Goal: Task Accomplishment & Management: Complete application form

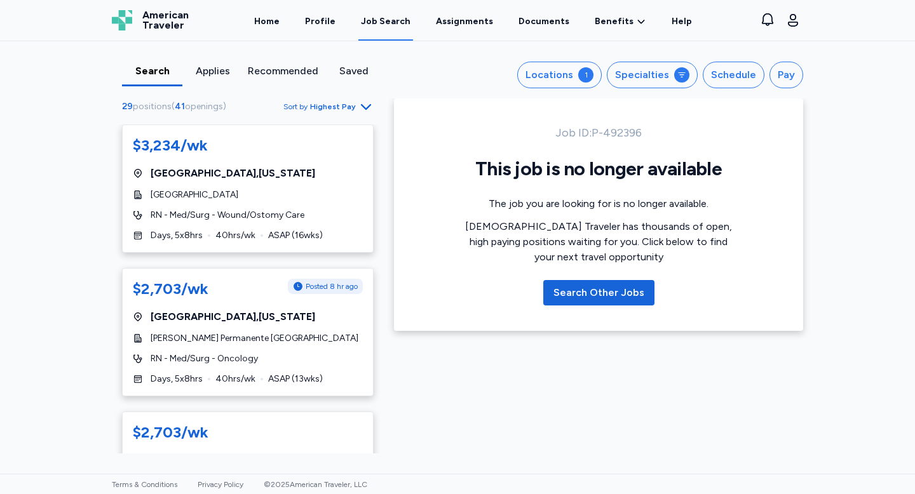
click at [359, 109] on icon "button" at bounding box center [365, 106] width 15 height 15
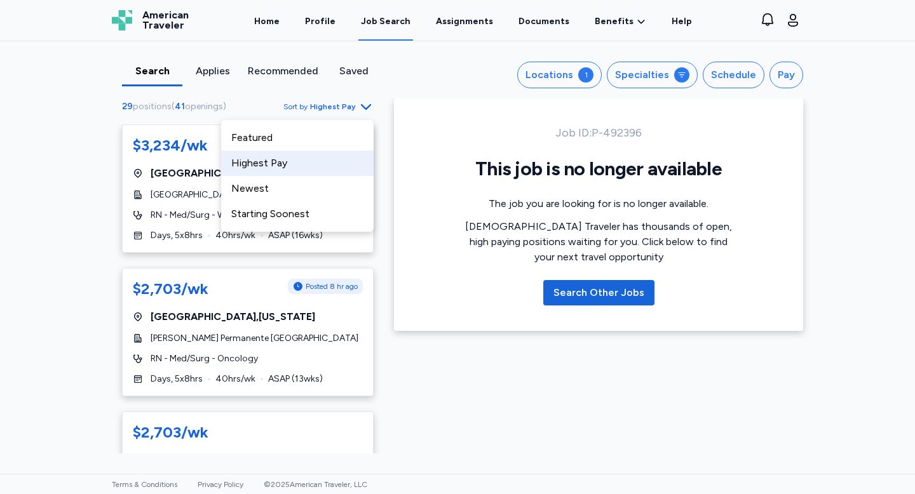
click at [267, 100] on div "29 positions ( 41 openings ) Sort by Highest Pay" at bounding box center [248, 106] width 252 height 16
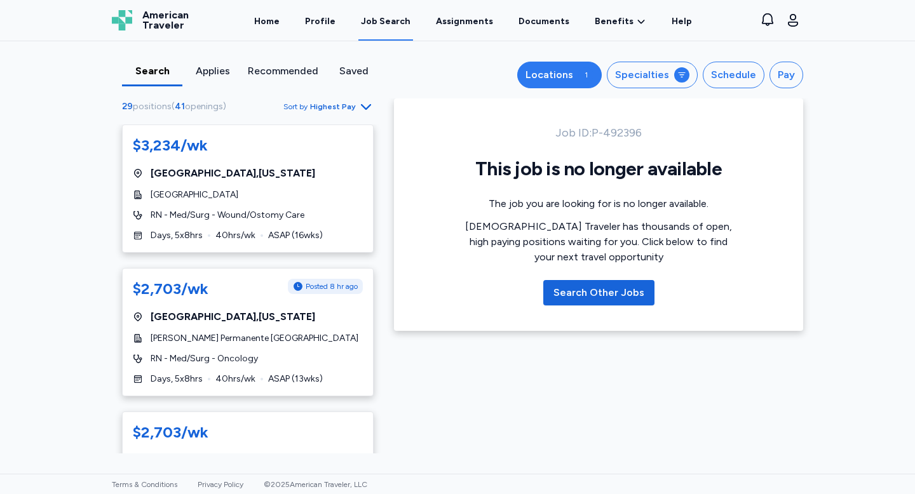
click at [541, 74] on div "Locations" at bounding box center [549, 74] width 48 height 15
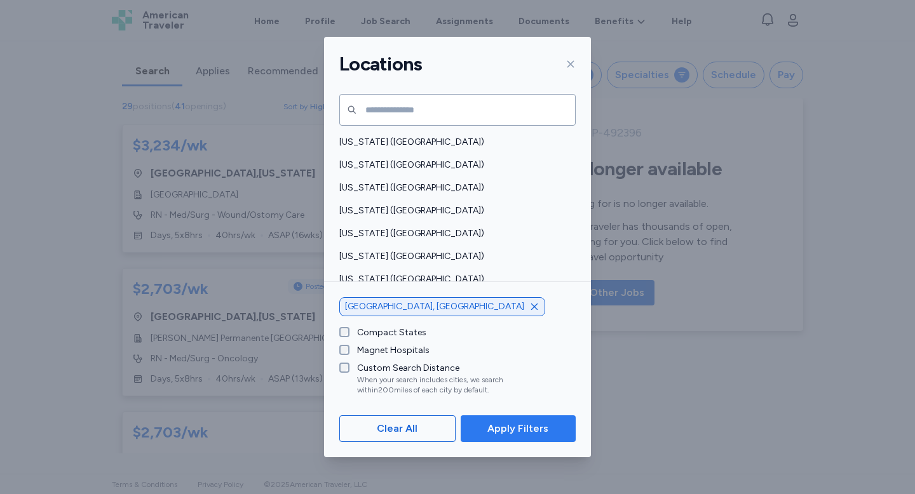
click at [513, 427] on span "Apply Filters" at bounding box center [517, 428] width 61 height 15
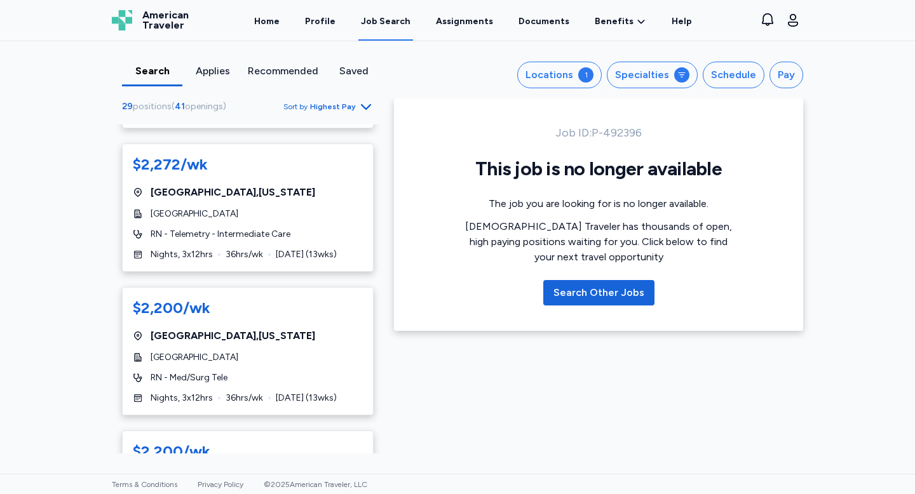
scroll to position [1751, 0]
click at [632, 76] on div "Specialties" at bounding box center [642, 74] width 54 height 15
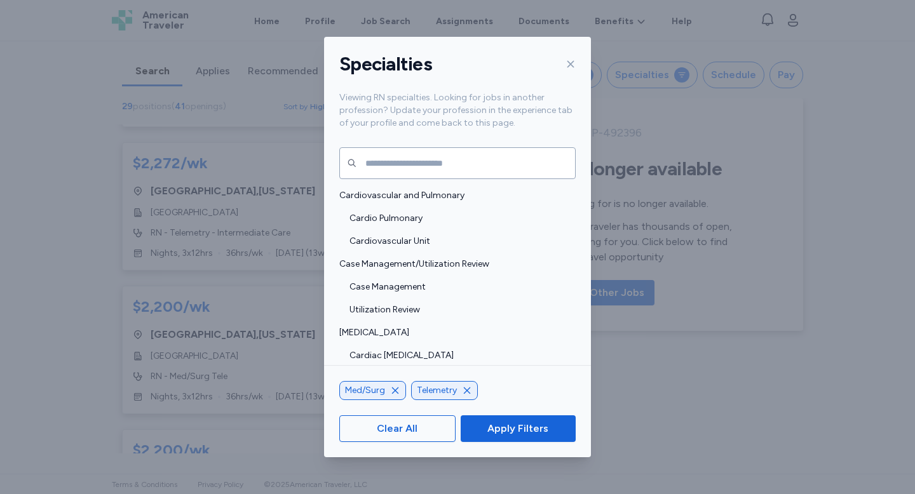
click at [571, 62] on icon at bounding box center [570, 64] width 10 height 10
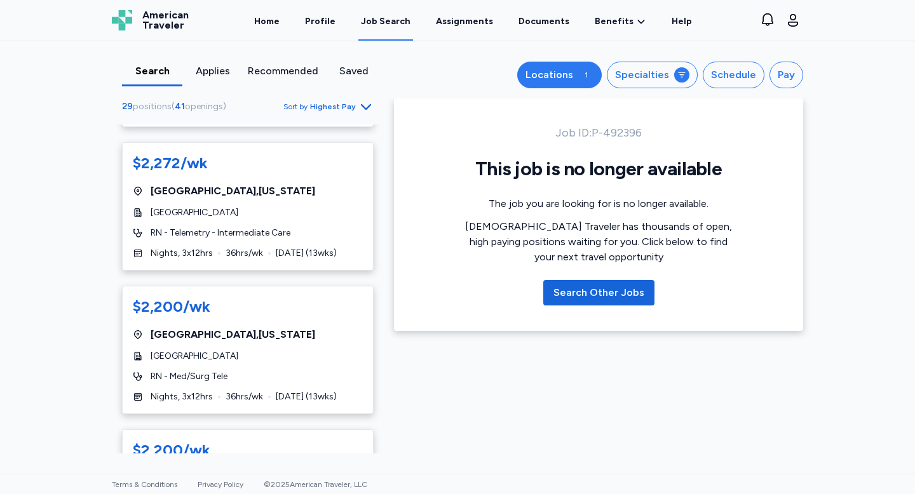
click at [590, 73] on div "1" at bounding box center [585, 74] width 15 height 15
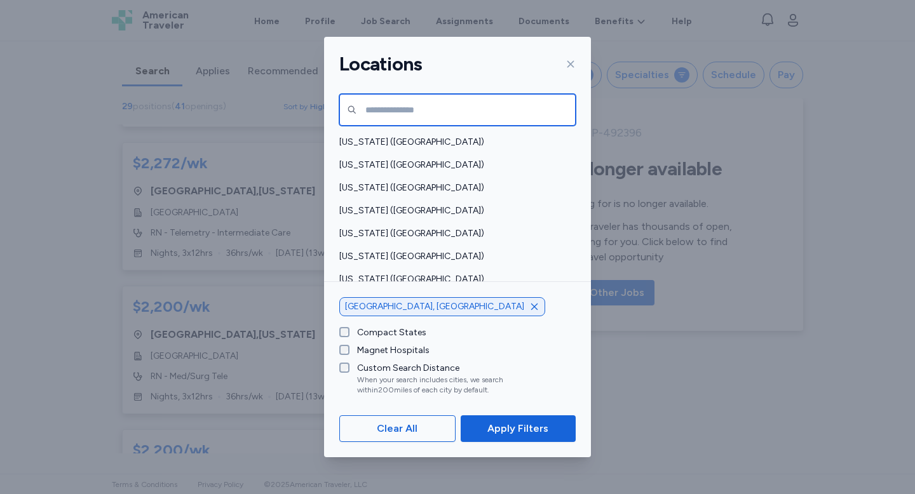
click at [489, 99] on input "text" at bounding box center [457, 110] width 236 height 32
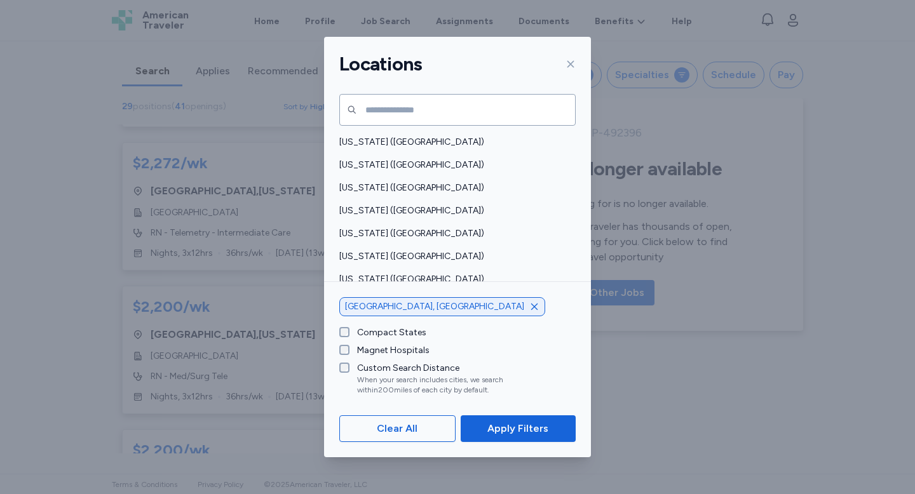
click at [430, 315] on div "[GEOGRAPHIC_DATA], [GEOGRAPHIC_DATA]" at bounding box center [442, 306] width 206 height 19
click at [529, 306] on icon "button" at bounding box center [534, 307] width 10 height 10
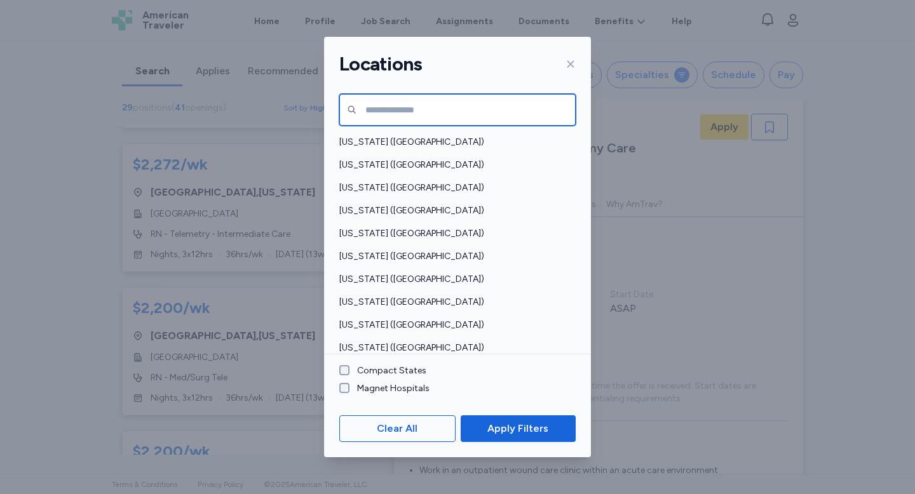
click at [434, 111] on input "text" at bounding box center [457, 110] width 236 height 32
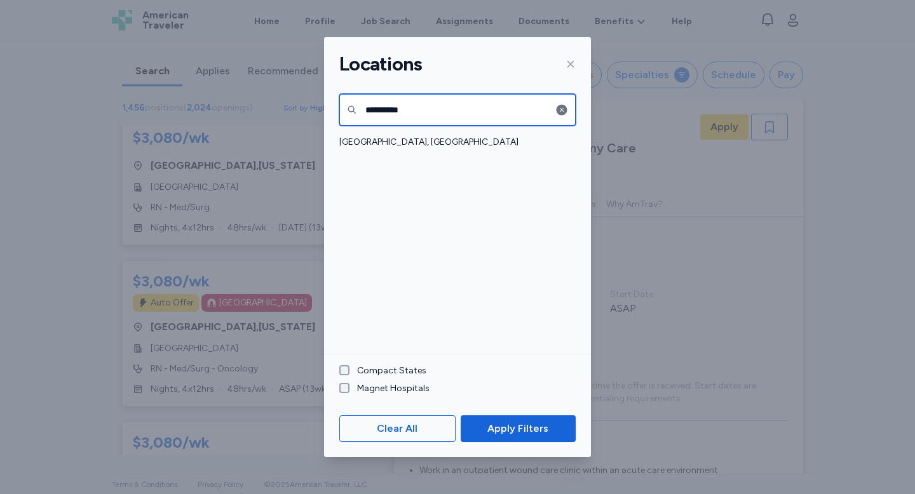
type input "**********"
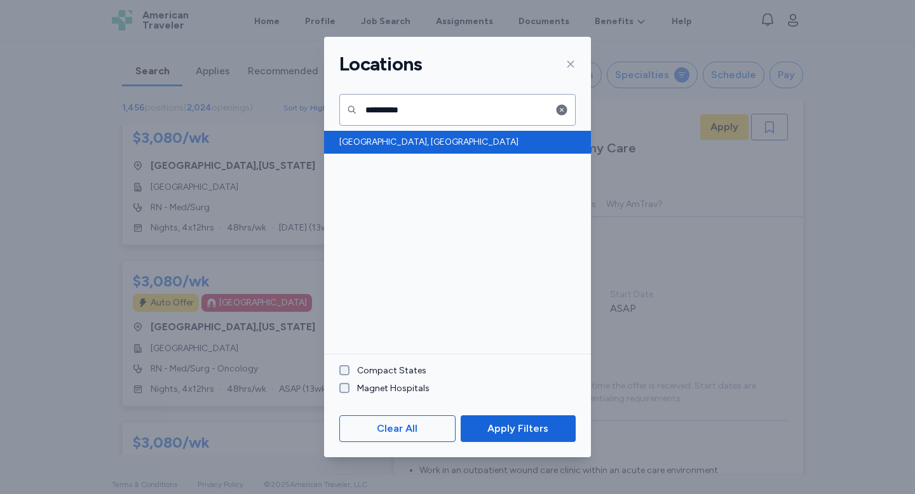
click at [365, 144] on span "[GEOGRAPHIC_DATA], [GEOGRAPHIC_DATA]" at bounding box center [453, 142] width 229 height 13
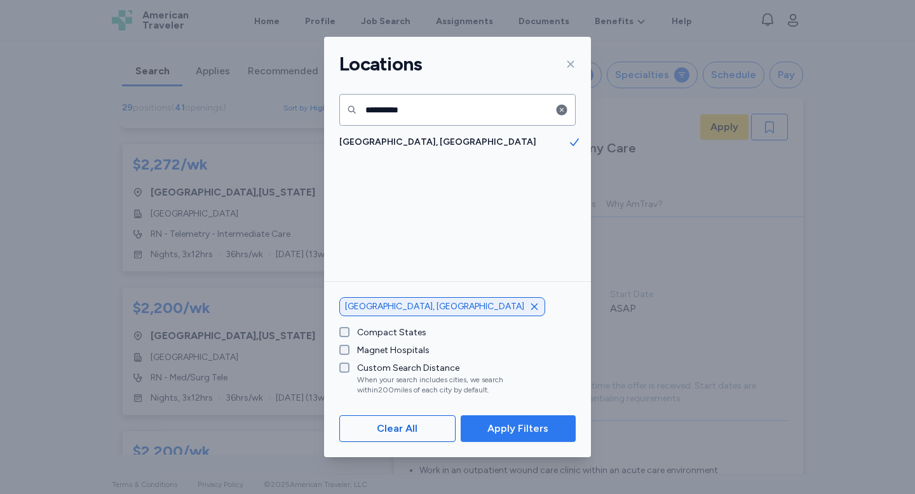
click at [519, 426] on span "Apply Filters" at bounding box center [517, 428] width 61 height 15
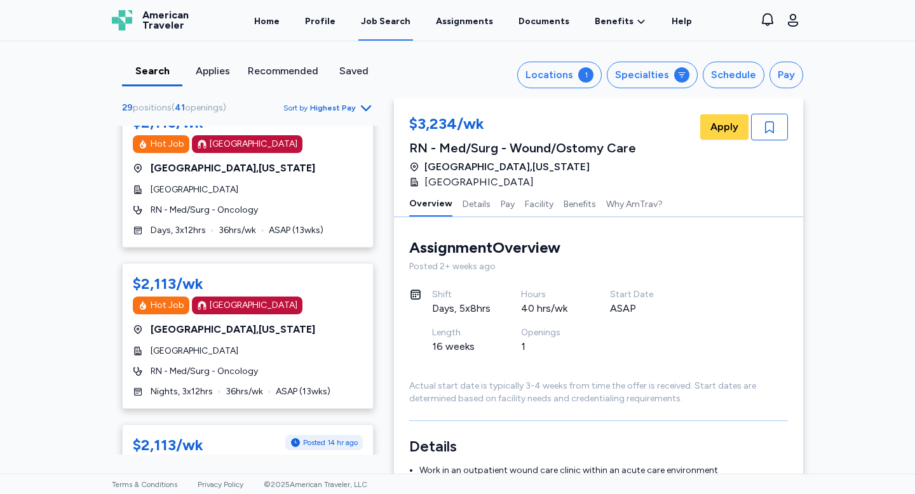
scroll to position [2958, 0]
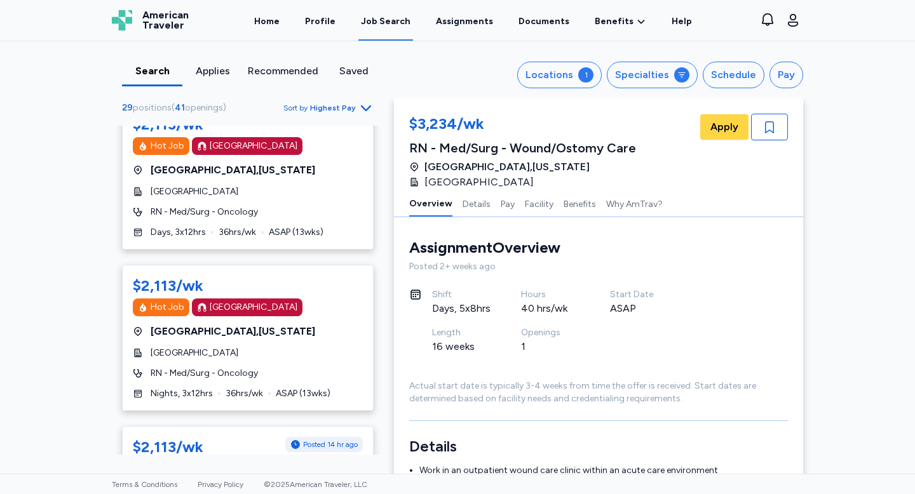
click at [348, 112] on span "Highest Pay" at bounding box center [333, 108] width 46 height 10
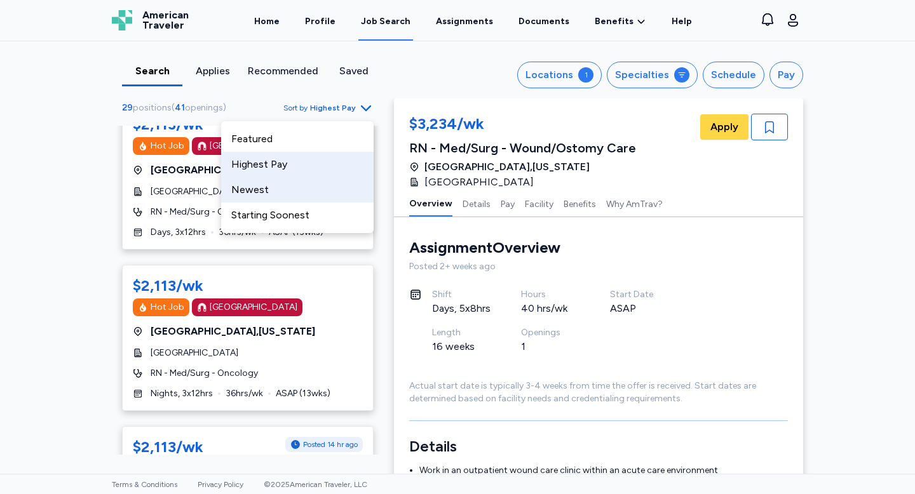
click at [296, 189] on div "Newest" at bounding box center [297, 189] width 152 height 25
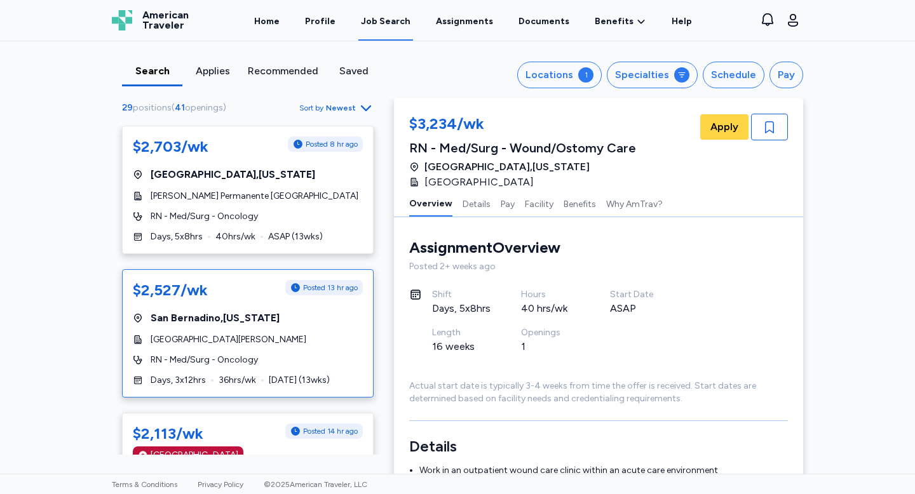
click at [315, 350] on div "$2,527/wk Posted 13 hr ago [GEOGRAPHIC_DATA] , [US_STATE][GEOGRAPHIC_DATA][PERS…" at bounding box center [248, 333] width 252 height 128
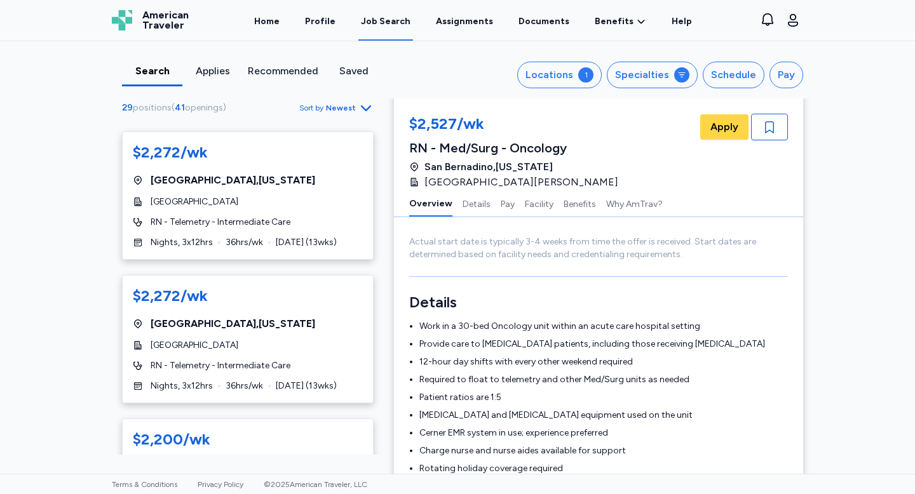
scroll to position [2538, 0]
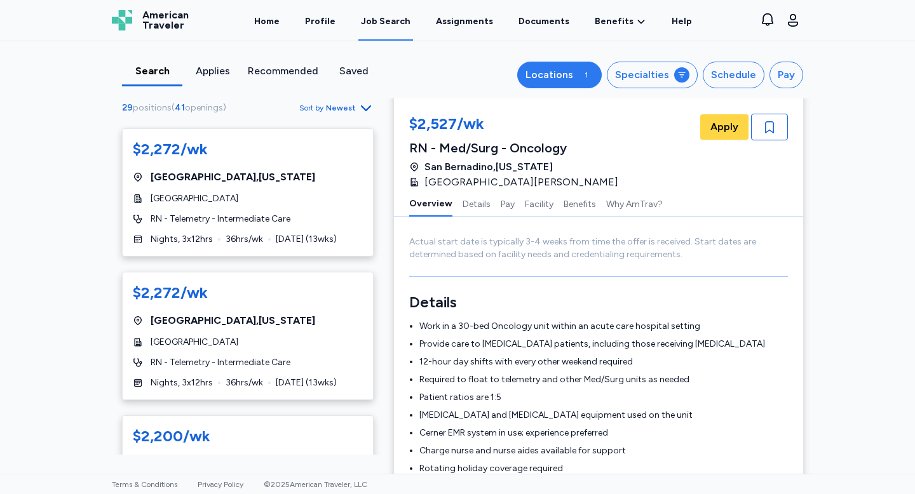
click at [569, 73] on div "Locations" at bounding box center [549, 74] width 48 height 15
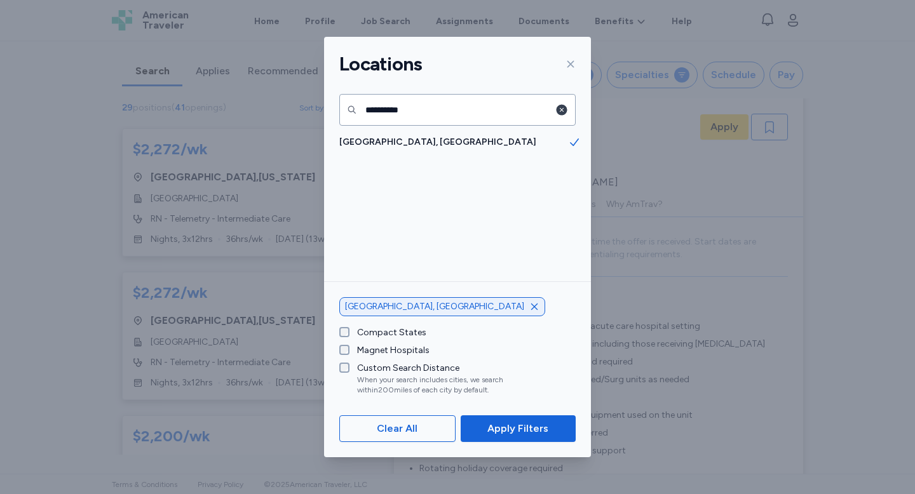
click at [560, 108] on icon "button" at bounding box center [561, 110] width 13 height 13
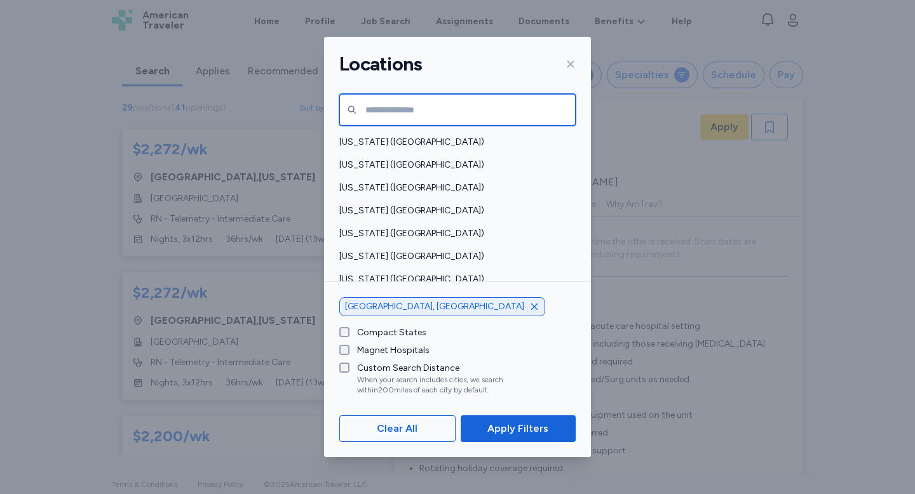
click at [493, 107] on input "text" at bounding box center [457, 110] width 236 height 32
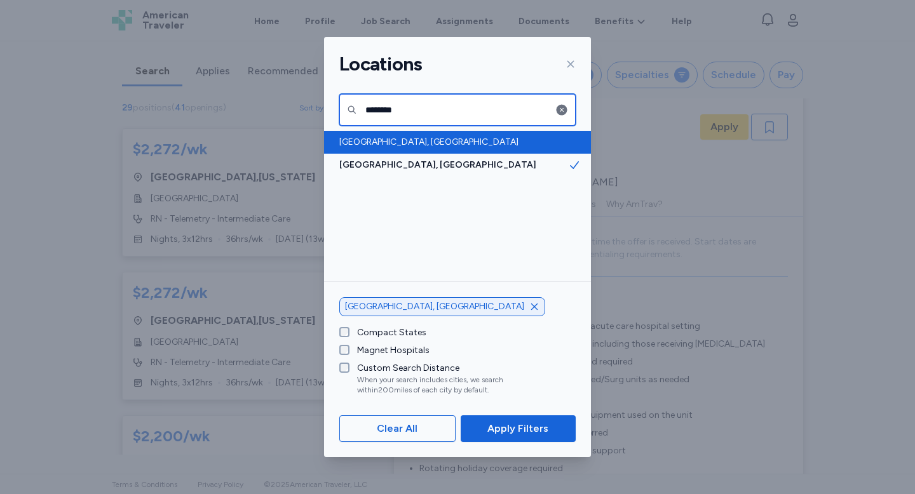
type input "********"
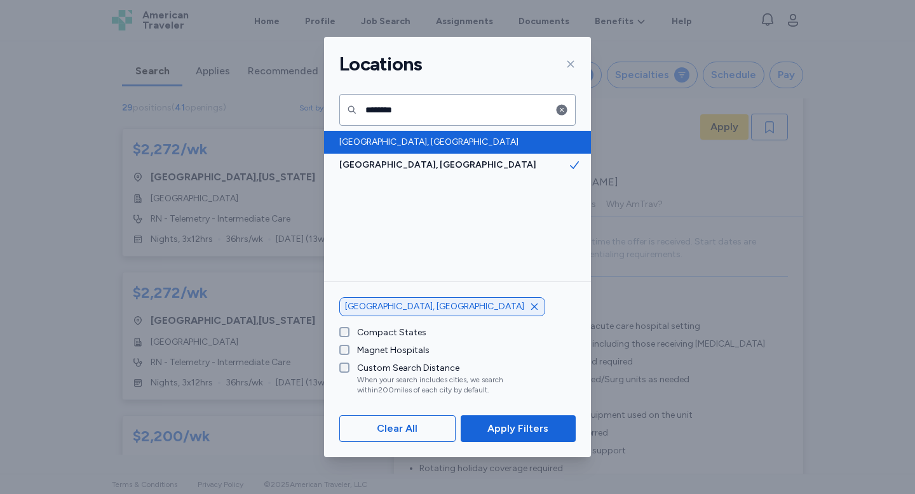
click at [422, 142] on span "[GEOGRAPHIC_DATA], [GEOGRAPHIC_DATA]" at bounding box center [453, 142] width 229 height 13
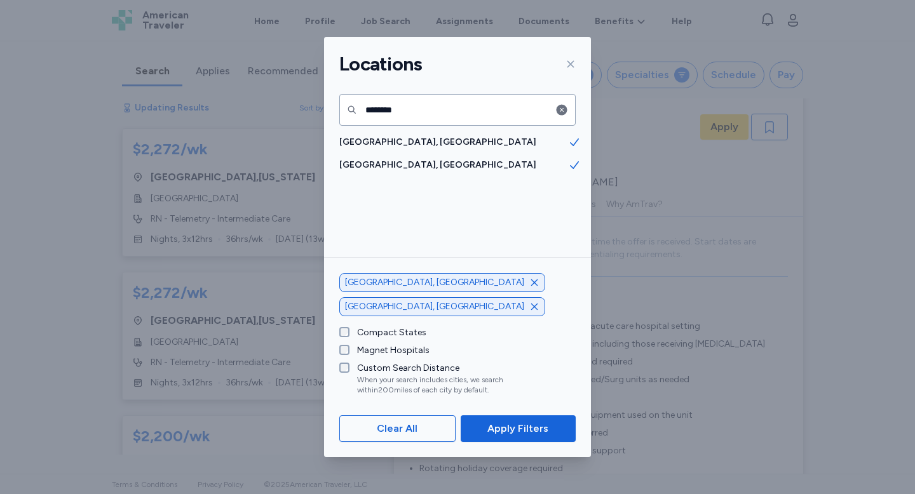
click at [529, 288] on icon "button" at bounding box center [534, 283] width 10 height 10
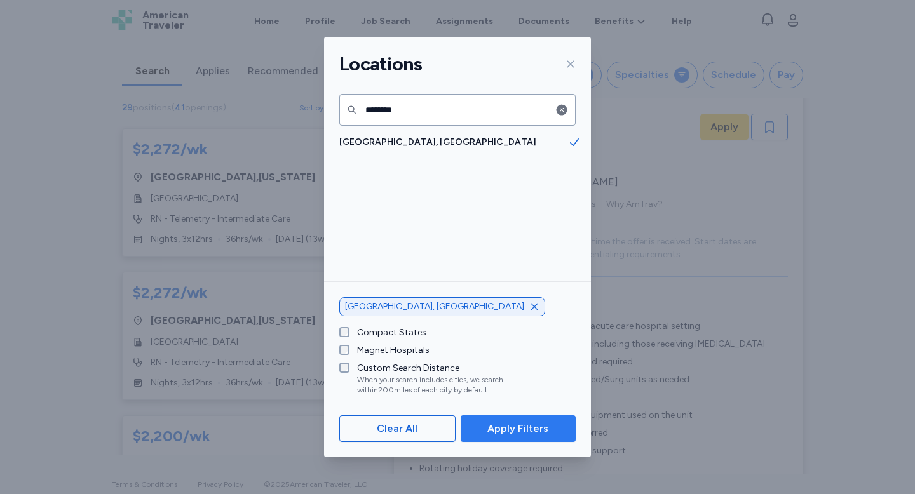
click at [502, 430] on span "Apply Filters" at bounding box center [517, 428] width 61 height 15
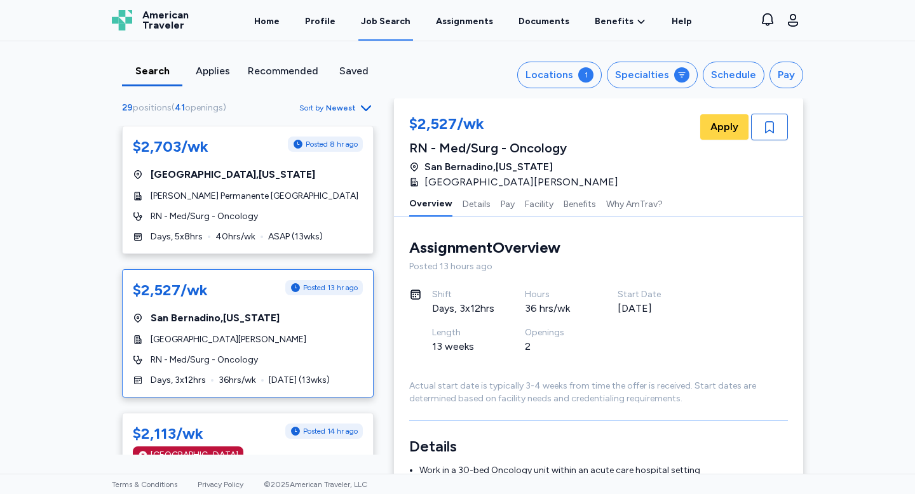
click at [355, 102] on span "Sort by Newest" at bounding box center [336, 107] width 74 height 15
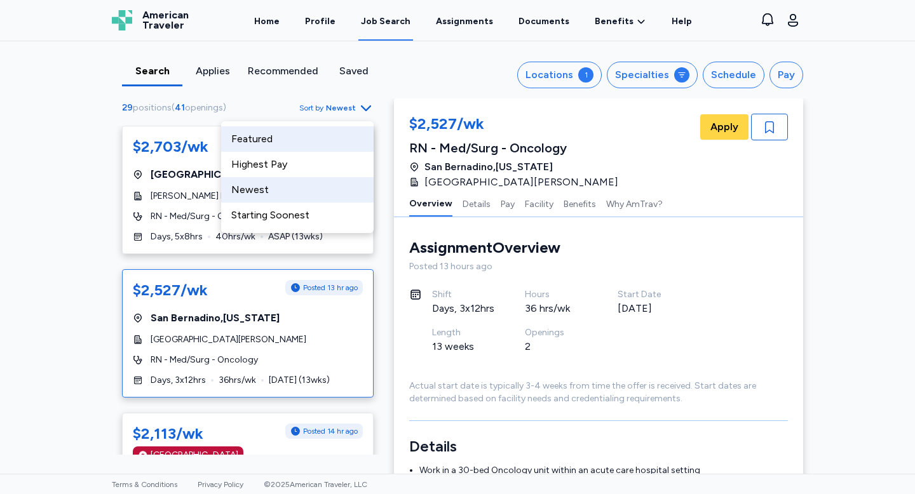
click at [306, 140] on div "Featured" at bounding box center [297, 138] width 152 height 25
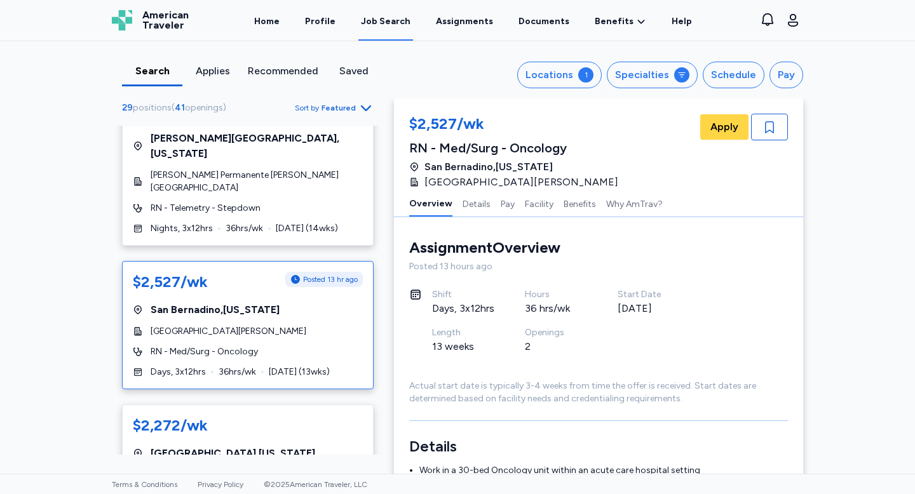
scroll to position [1114, 0]
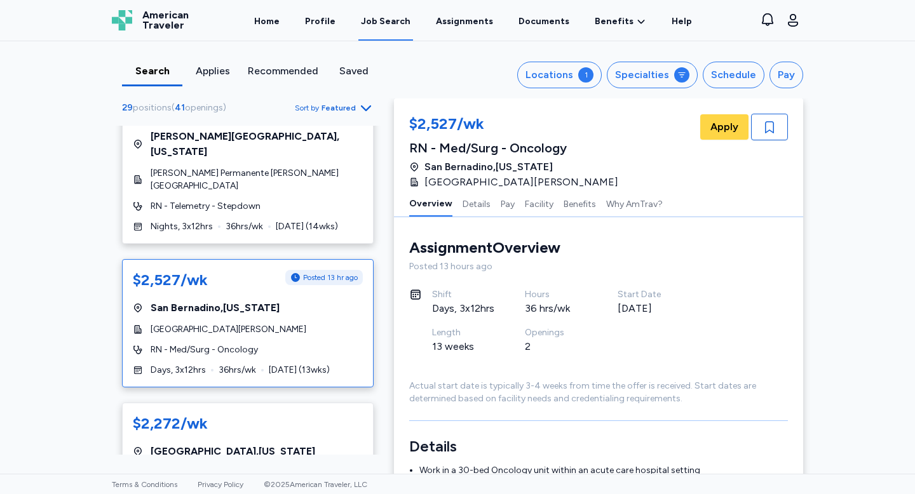
click at [327, 364] on span "[DATE] ( 13 wks)" at bounding box center [299, 370] width 61 height 13
click at [306, 309] on div "$2,527/wk Posted 13 hr ago [GEOGRAPHIC_DATA] , [US_STATE][GEOGRAPHIC_DATA][PERS…" at bounding box center [248, 323] width 252 height 128
click at [233, 323] on span "[GEOGRAPHIC_DATA][PERSON_NAME]" at bounding box center [229, 329] width 156 height 13
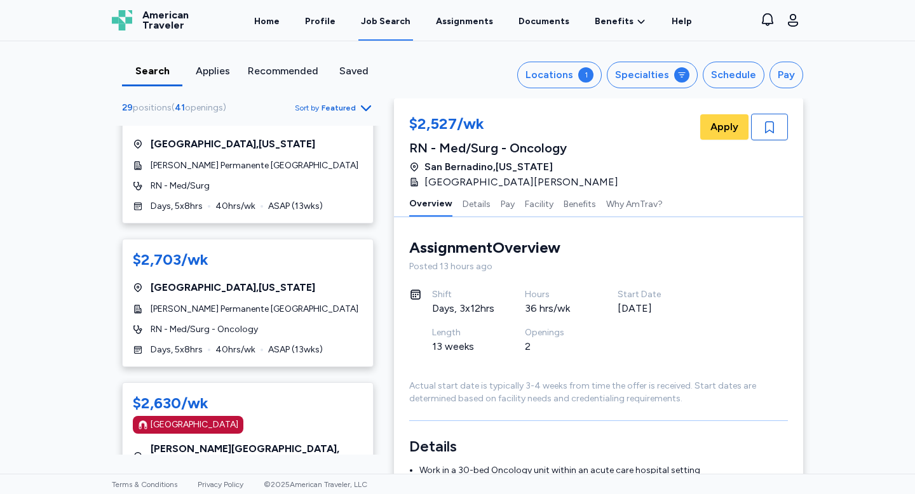
scroll to position [801, 0]
click at [210, 78] on div "Applies" at bounding box center [212, 71] width 50 height 15
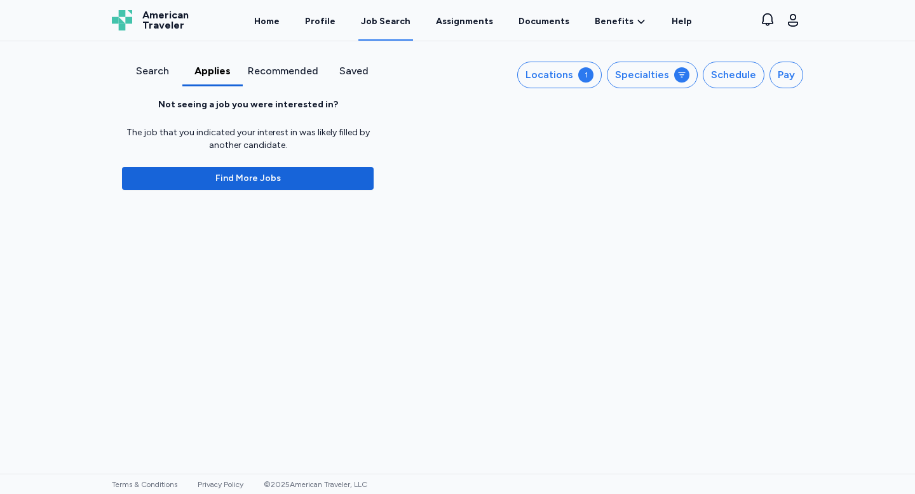
click at [257, 69] on div "Recommended" at bounding box center [283, 71] width 71 height 15
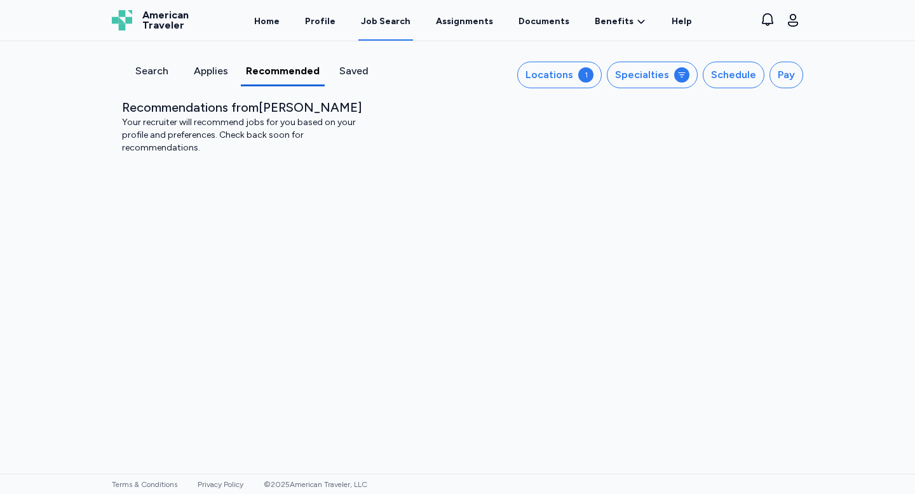
click at [345, 67] on div "Saved" at bounding box center [354, 71] width 49 height 15
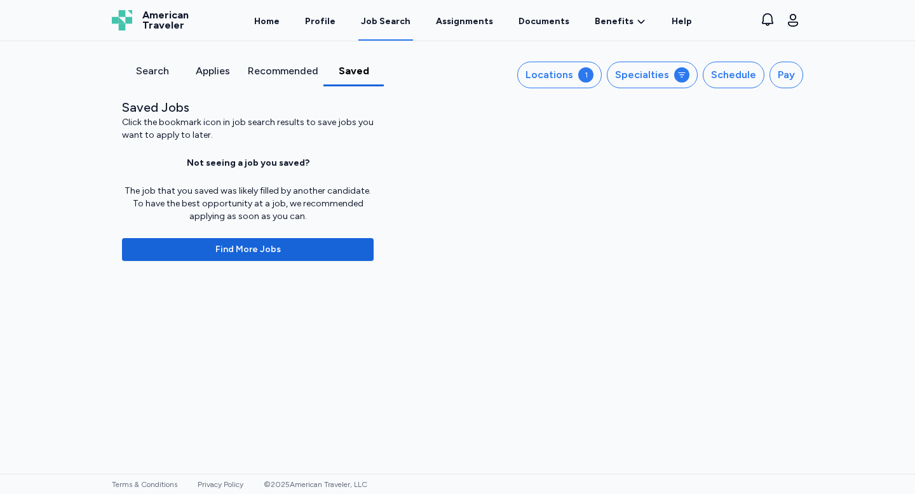
click at [156, 74] on div "Search" at bounding box center [152, 71] width 50 height 15
